Goal: Transaction & Acquisition: Purchase product/service

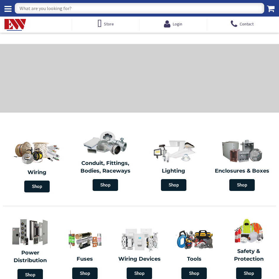
click at [93, 11] on input "text" at bounding box center [139, 8] width 249 height 11
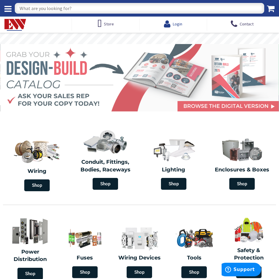
click at [173, 25] on span "Login" at bounding box center [177, 23] width 9 height 5
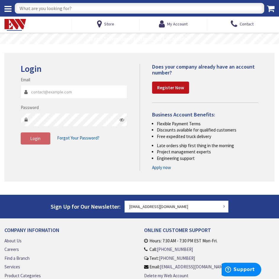
type input "[EMAIL_ADDRESS][DOMAIN_NAME]"
click at [42, 134] on button "Login" at bounding box center [36, 138] width 30 height 12
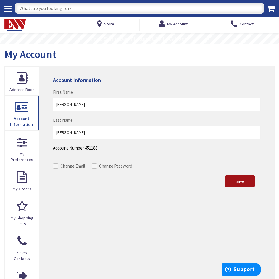
click at [243, 178] on button "Save" at bounding box center [240, 181] width 30 height 12
click at [73, 7] on input "text" at bounding box center [139, 8] width 249 height 11
type input "bell b"
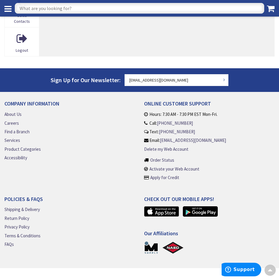
click at [118, 3] on input "text" at bounding box center [139, 8] width 249 height 11
type input "bell box single gang"
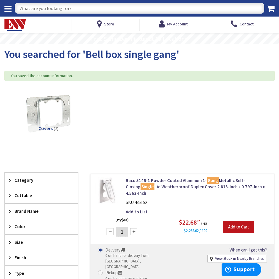
click at [70, 9] on input "text" at bounding box center [139, 8] width 249 height 11
type input "outdoor box"
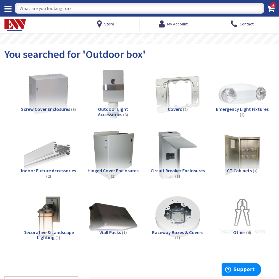
click at [61, 9] on input "text" at bounding box center [139, 8] width 249 height 11
drag, startPoint x: 59, startPoint y: 1, endPoint x: 59, endPoint y: 6, distance: 5.6
click at [59, 1] on div "Search 4" at bounding box center [139, 8] width 279 height 17
click at [58, 8] on input "text" at bounding box center [139, 8] width 249 height 11
type input "gfci"
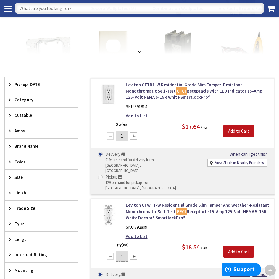
scroll to position [207, 0]
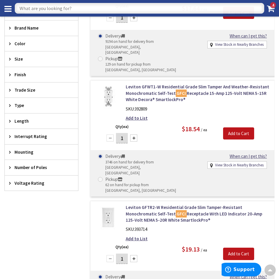
click at [54, 8] on input "text" at bounding box center [139, 8] width 249 height 11
type input "bubble cover"
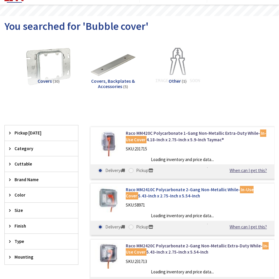
scroll to position [59, 0]
